Goal: Contribute content: Add original content to the website for others to see

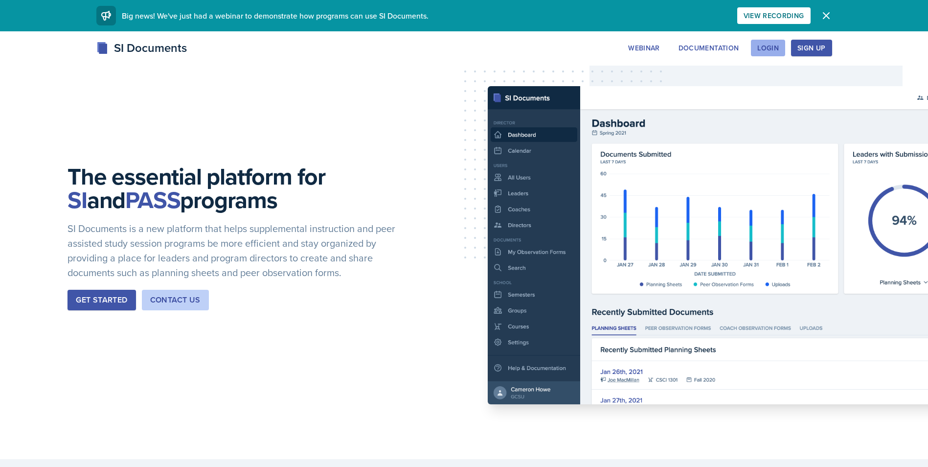
click at [759, 52] on div "Login" at bounding box center [768, 48] width 22 height 8
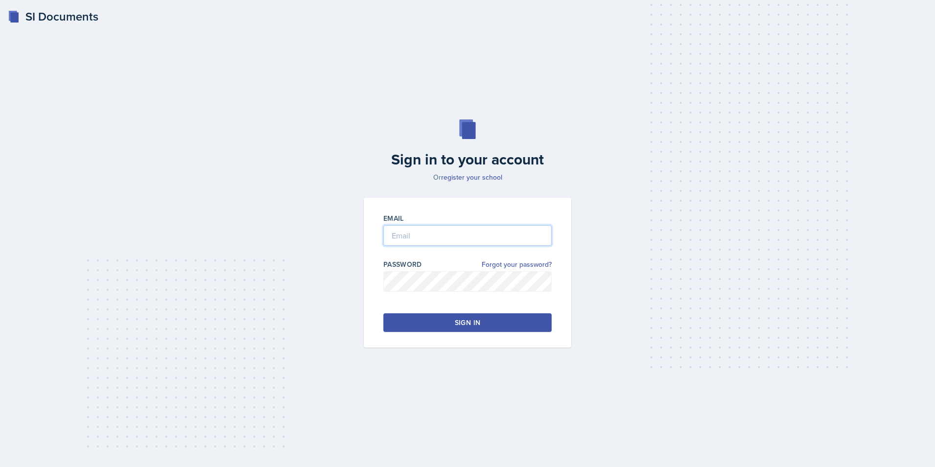
click at [472, 236] on input "email" at bounding box center [468, 235] width 168 height 21
type input "[EMAIL_ADDRESS][DOMAIN_NAME]"
click at [515, 320] on button "Sign in" at bounding box center [468, 322] width 168 height 19
click at [485, 329] on button "Sign in" at bounding box center [468, 322] width 168 height 19
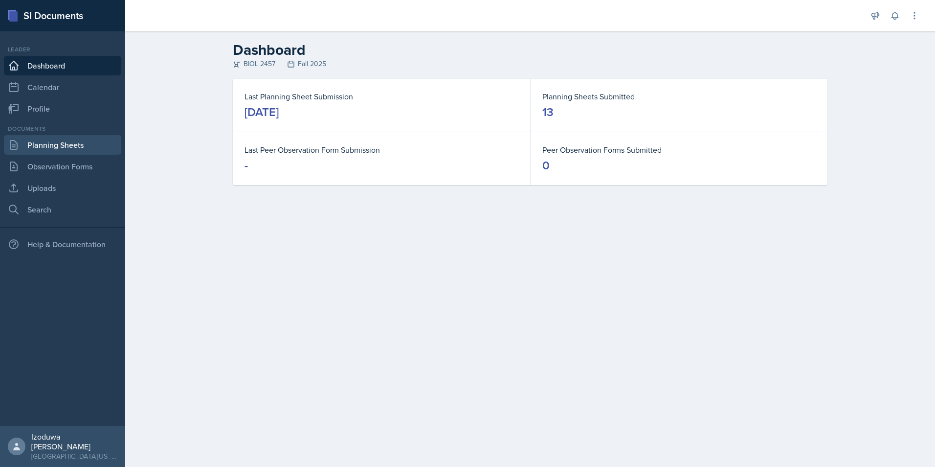
click at [47, 142] on link "Planning Sheets" at bounding box center [62, 145] width 117 height 20
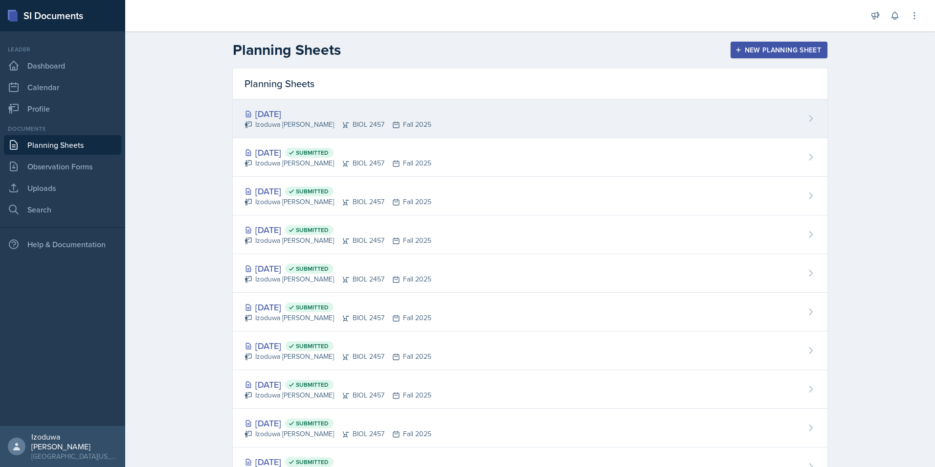
click at [280, 112] on div "[DATE]" at bounding box center [338, 113] width 187 height 13
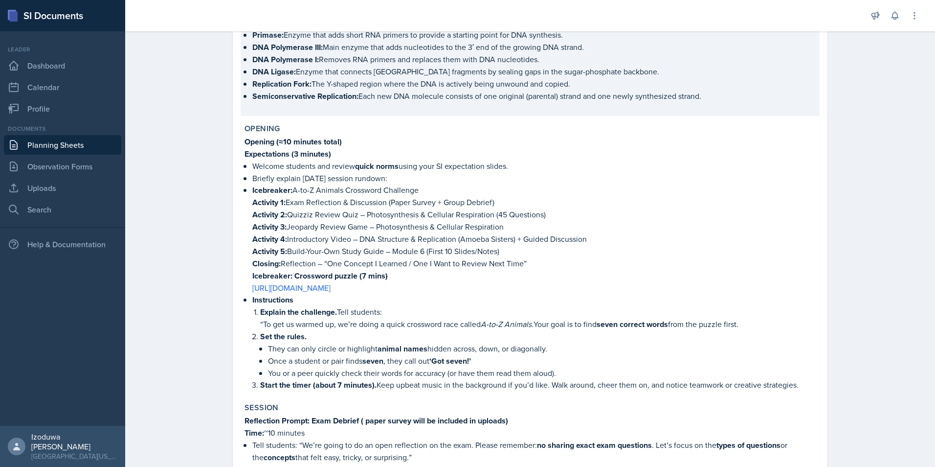
scroll to position [342, 0]
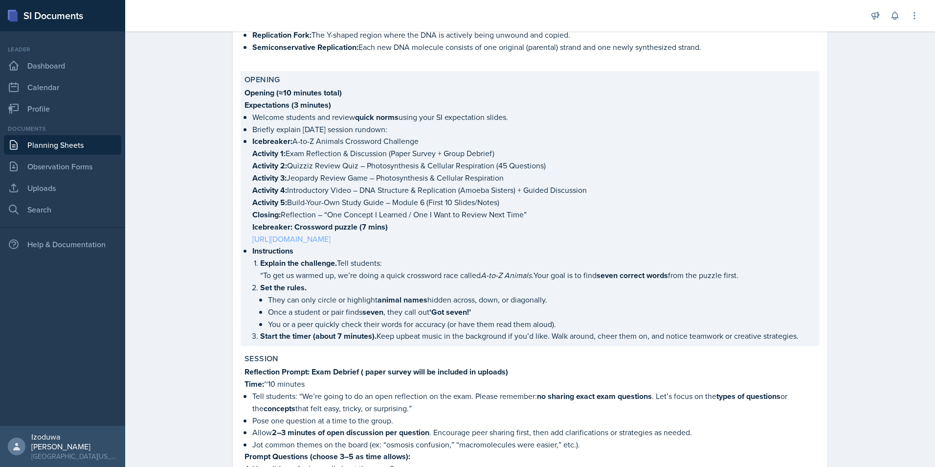
click at [331, 240] on link "[URL][DOMAIN_NAME]" at bounding box center [291, 238] width 78 height 11
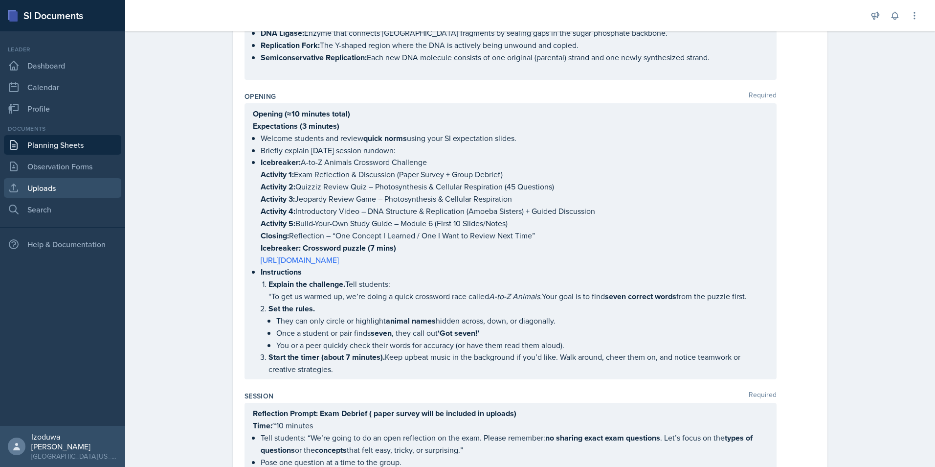
click at [46, 188] on link "Uploads" at bounding box center [62, 188] width 117 height 20
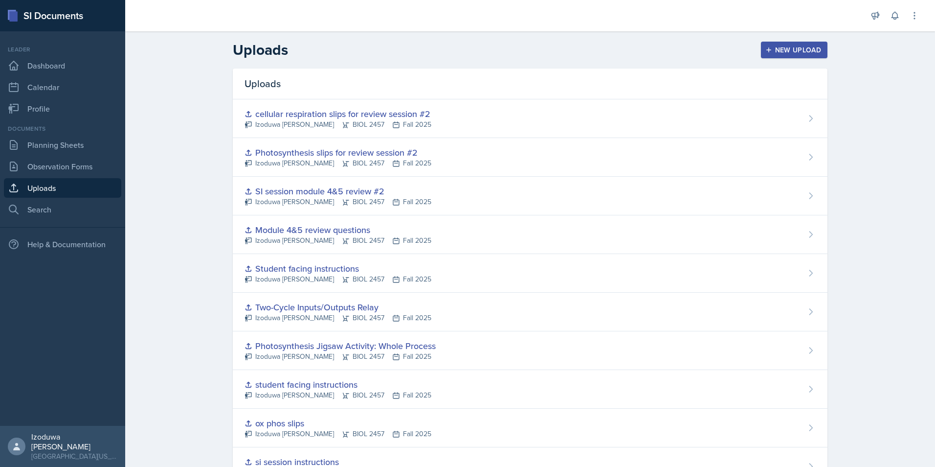
drag, startPoint x: 787, startPoint y: 48, endPoint x: 777, endPoint y: 47, distance: 9.8
click at [788, 48] on div "New Upload" at bounding box center [795, 50] width 54 height 8
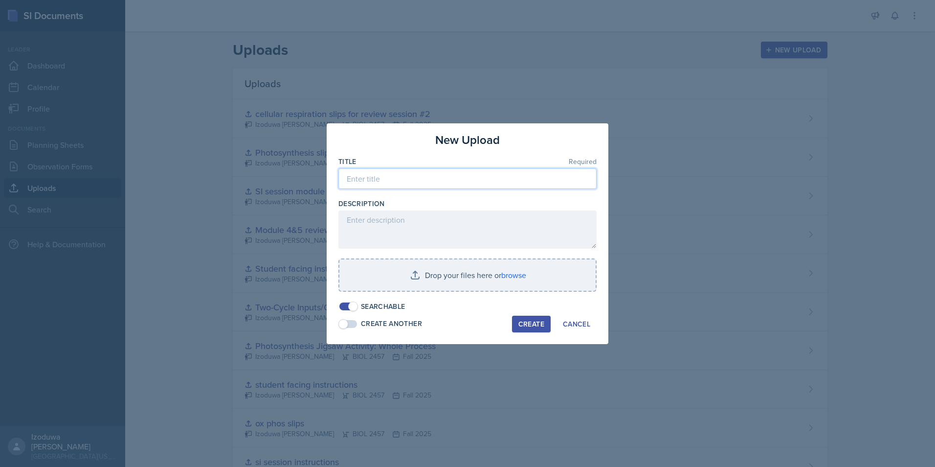
click at [468, 171] on input at bounding box center [468, 178] width 258 height 21
drag, startPoint x: 377, startPoint y: 182, endPoint x: 382, endPoint y: 185, distance: 5.9
click at [377, 182] on input "post exa, survey" at bounding box center [468, 178] width 258 height 21
type input "post exam survey"
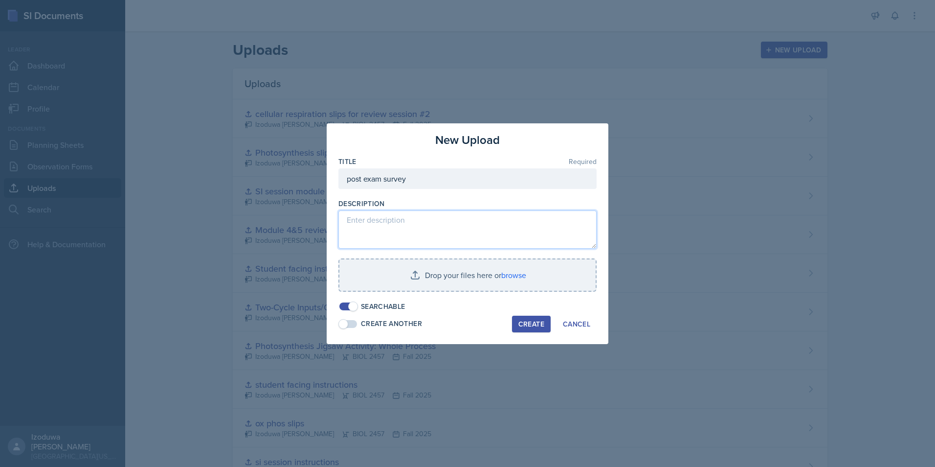
click at [445, 241] on textarea at bounding box center [468, 229] width 258 height 38
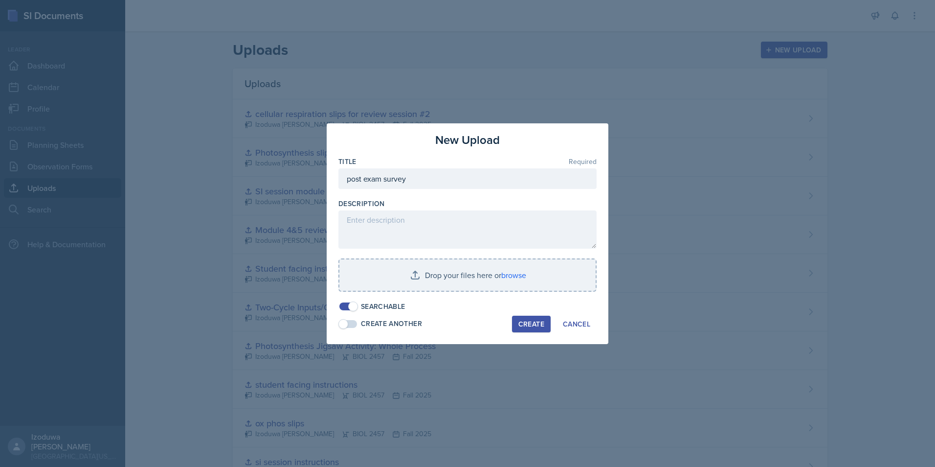
click at [557, 253] on div "Title Required post exam survey Description Drop your files here or browse Sear…" at bounding box center [468, 234] width 258 height 155
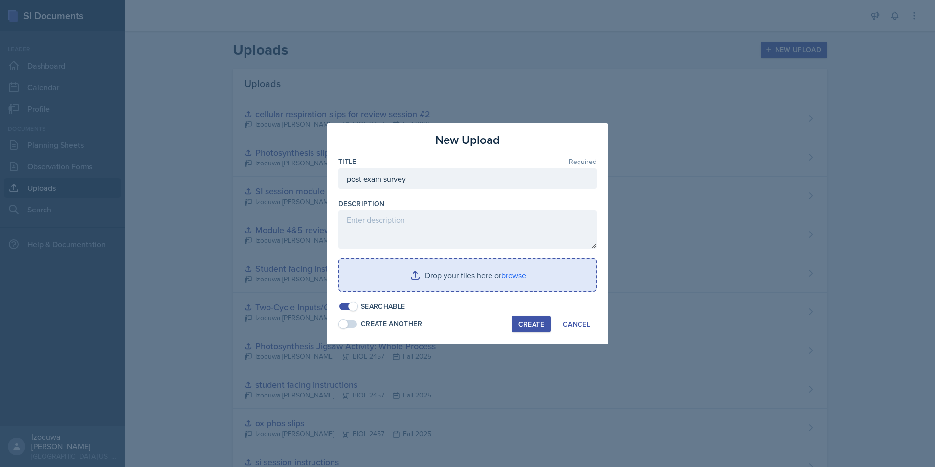
click at [551, 266] on input "file" at bounding box center [467, 274] width 256 height 31
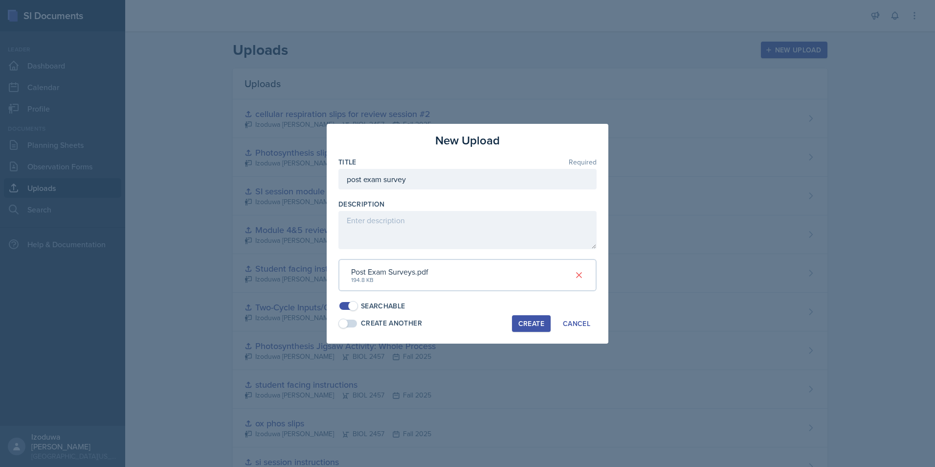
click at [543, 320] on div "Create" at bounding box center [532, 323] width 26 height 8
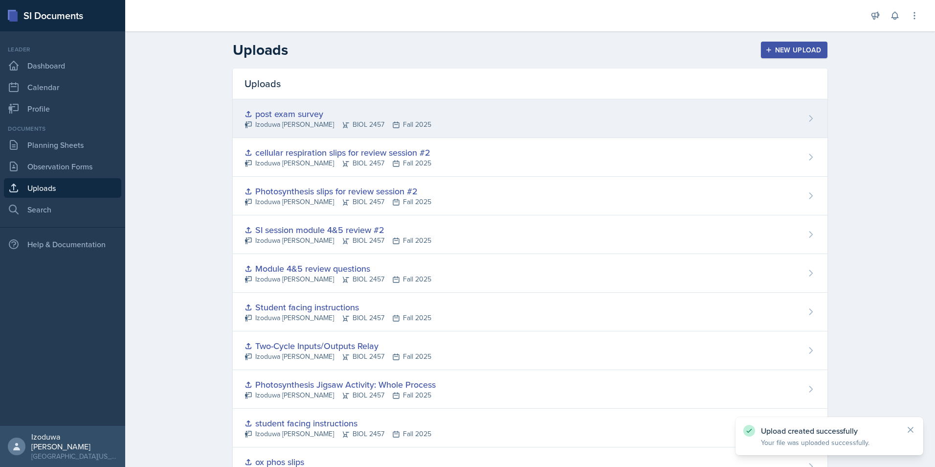
click at [808, 107] on div "post exam survey Izoduwa [PERSON_NAME] BIOL 2457 Fall 2025" at bounding box center [530, 118] width 595 height 39
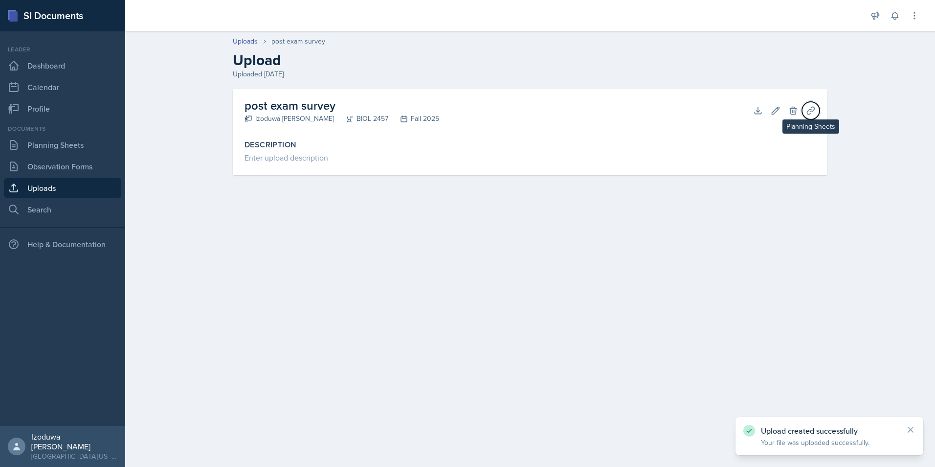
click at [811, 109] on icon at bounding box center [810, 110] width 7 height 7
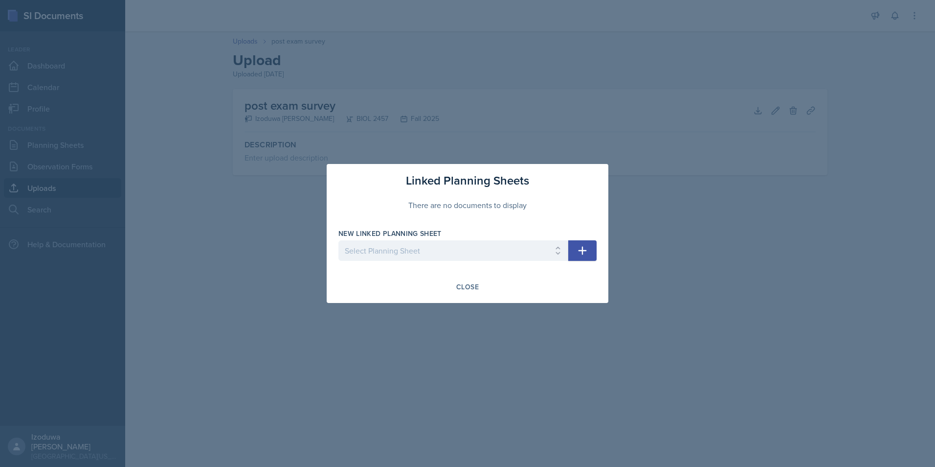
click at [587, 238] on div "New Linked Planning Sheet Select Planning Sheet [DATE] [DATE] [DATE] [DATE] [DA…" at bounding box center [468, 249] width 258 height 42
click at [580, 253] on icon "button" at bounding box center [583, 251] width 12 height 12
click at [567, 246] on select "Select Planning Sheet [DATE] [DATE] [DATE] [DATE] [DATE] [DATE] [DATE] [DATE] […" at bounding box center [454, 250] width 230 height 21
select select "db66553b-bb91-42f7-b266-97b3f583fa00"
click at [339, 240] on select "Select Planning Sheet [DATE] [DATE] [DATE] [DATE] [DATE] [DATE] [DATE] [DATE] […" at bounding box center [454, 250] width 230 height 21
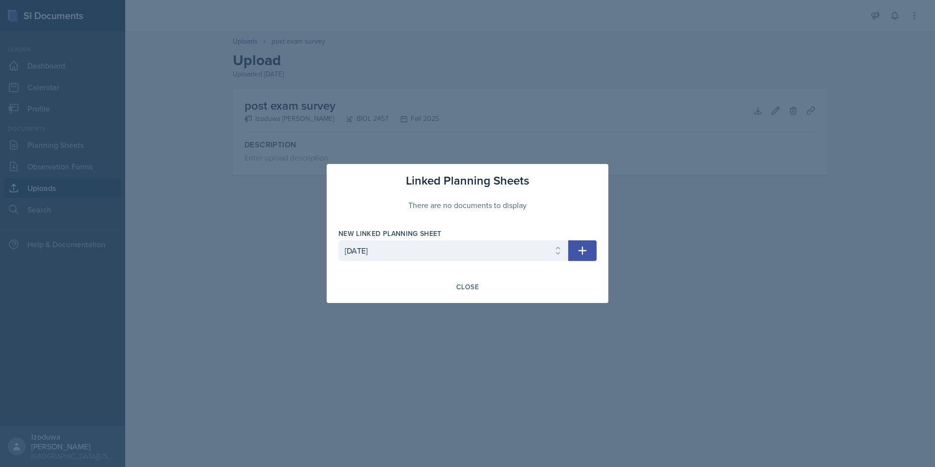
click at [594, 247] on button "button" at bounding box center [582, 250] width 28 height 21
select select
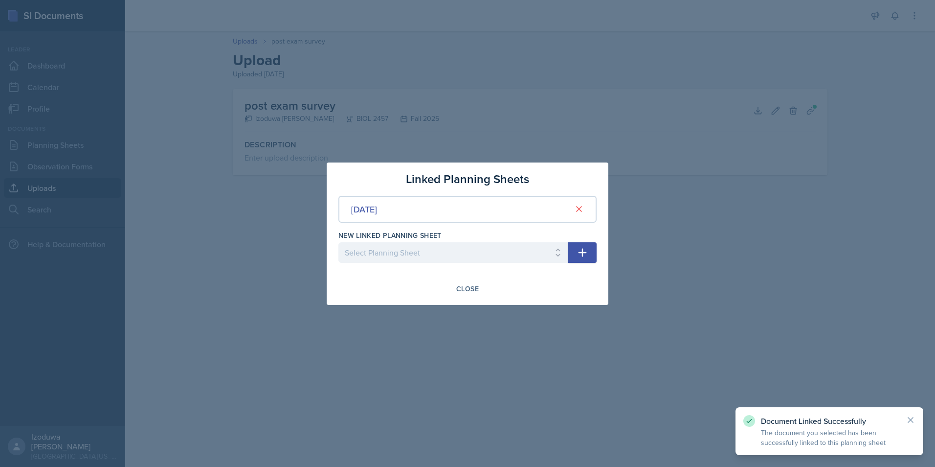
click at [779, 259] on div at bounding box center [467, 233] width 935 height 467
